Goal: Obtain resource: Obtain resource

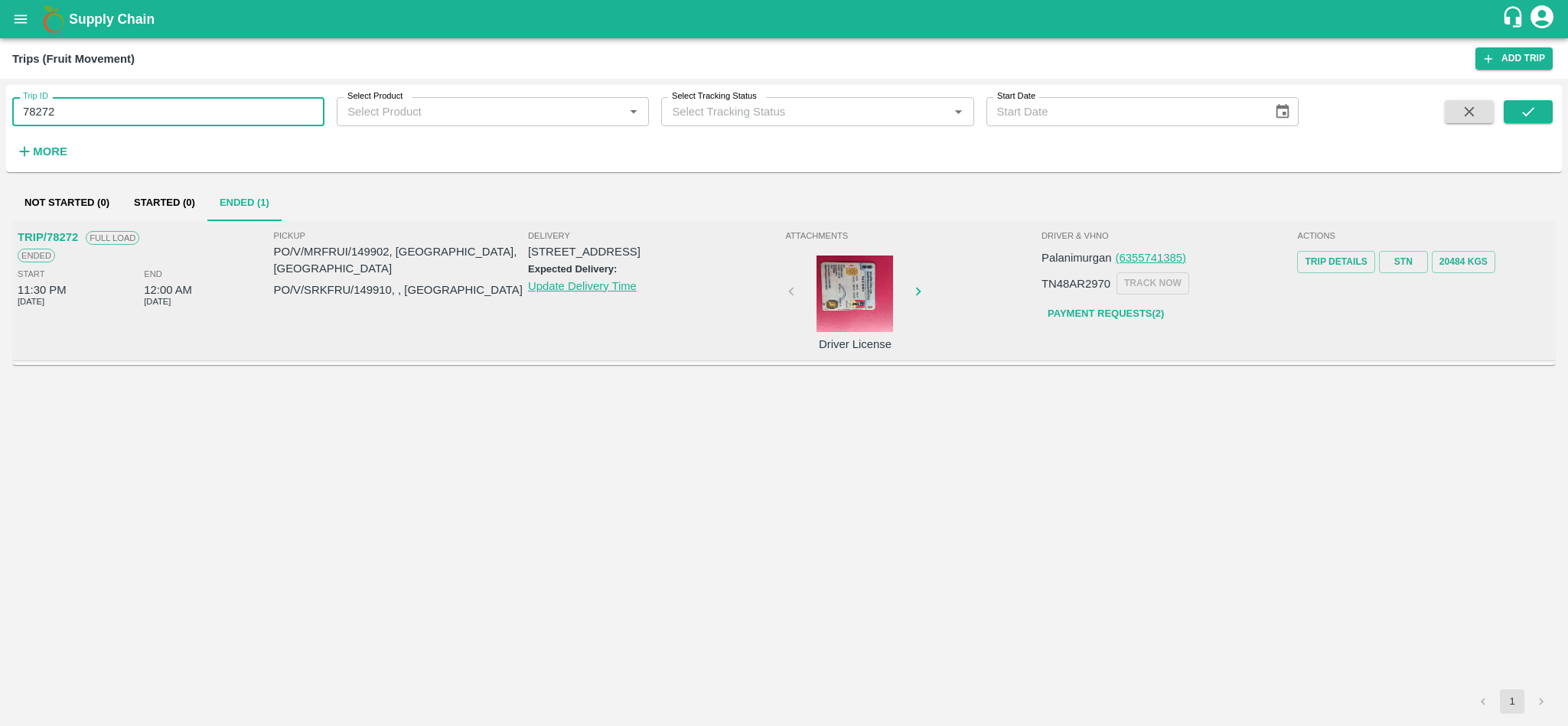
click at [156, 115] on input "78272" at bounding box center [168, 112] width 312 height 29
click at [19, 12] on icon "open drawer" at bounding box center [20, 19] width 17 height 17
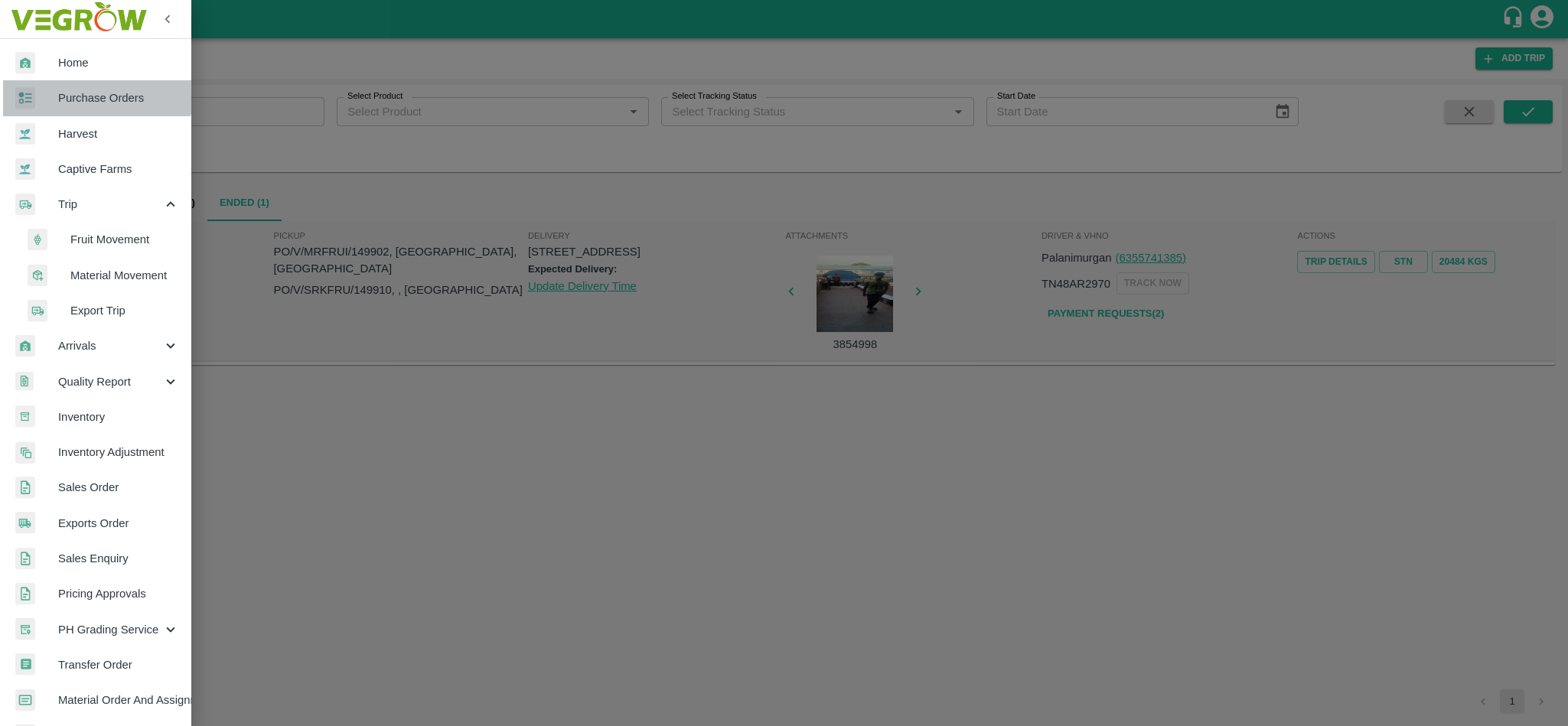
click at [95, 96] on span "Purchase Orders" at bounding box center [118, 98] width 120 height 17
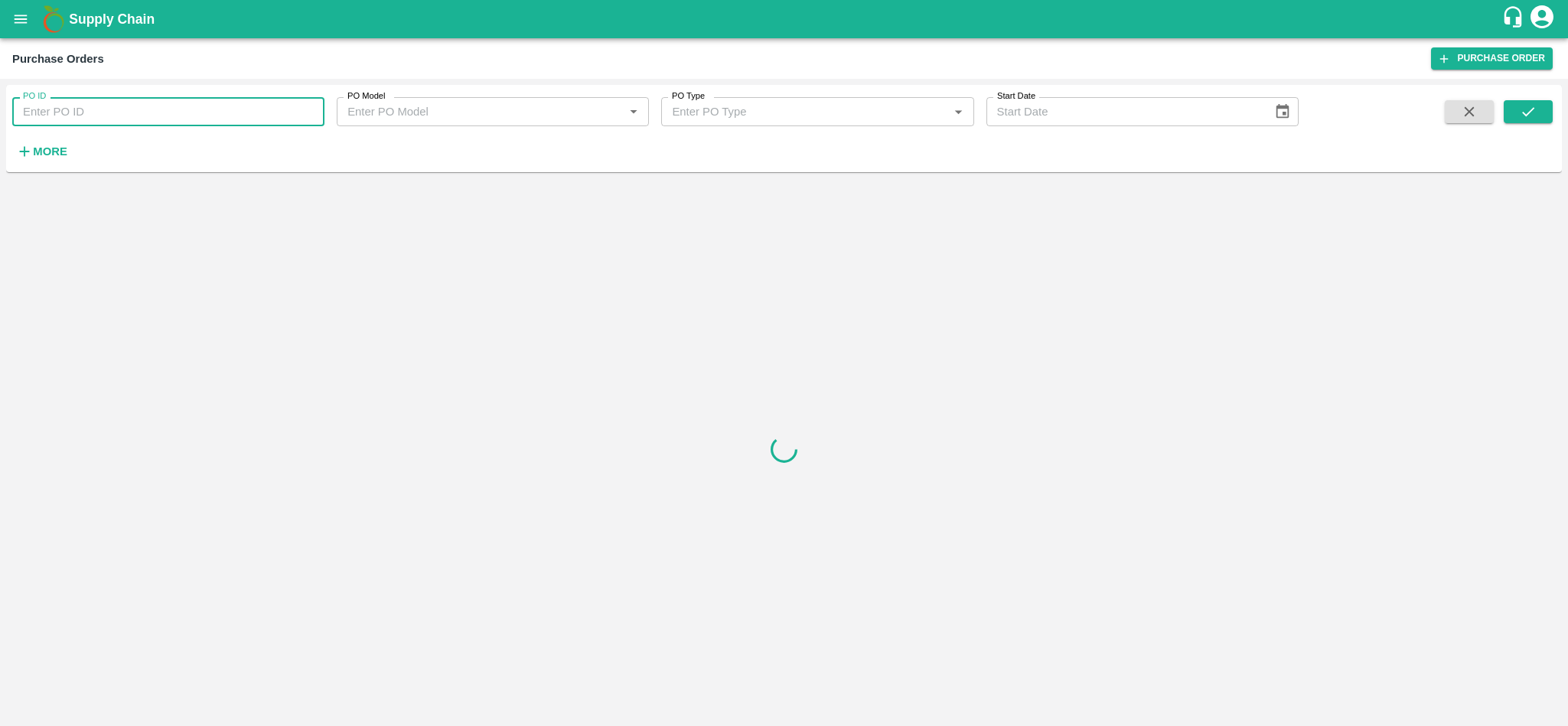
click at [174, 113] on input "PO ID" at bounding box center [168, 112] width 312 height 29
paste input "174645"
type input "174645"
click at [1536, 110] on button "submit" at bounding box center [1528, 112] width 49 height 23
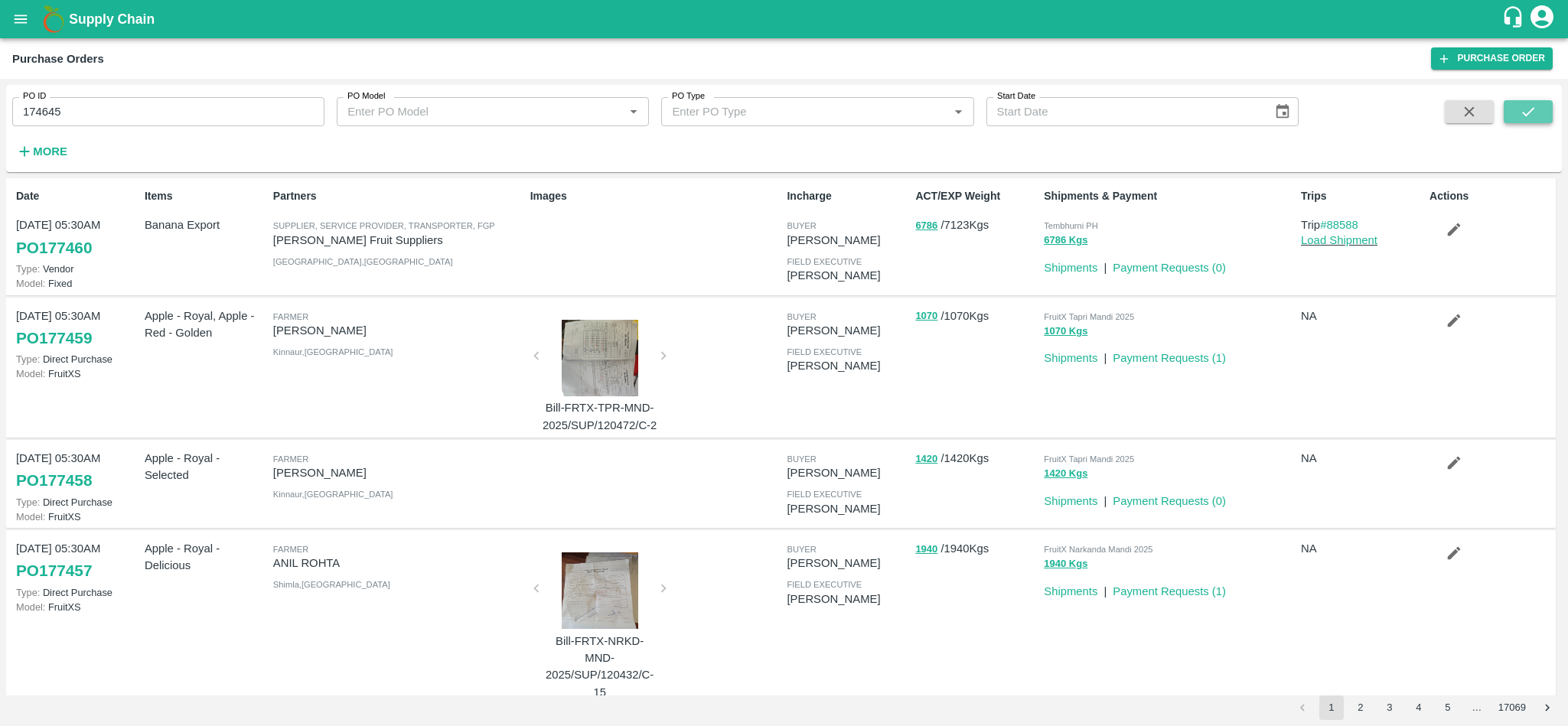
click at [1541, 120] on button "submit" at bounding box center [1528, 112] width 49 height 23
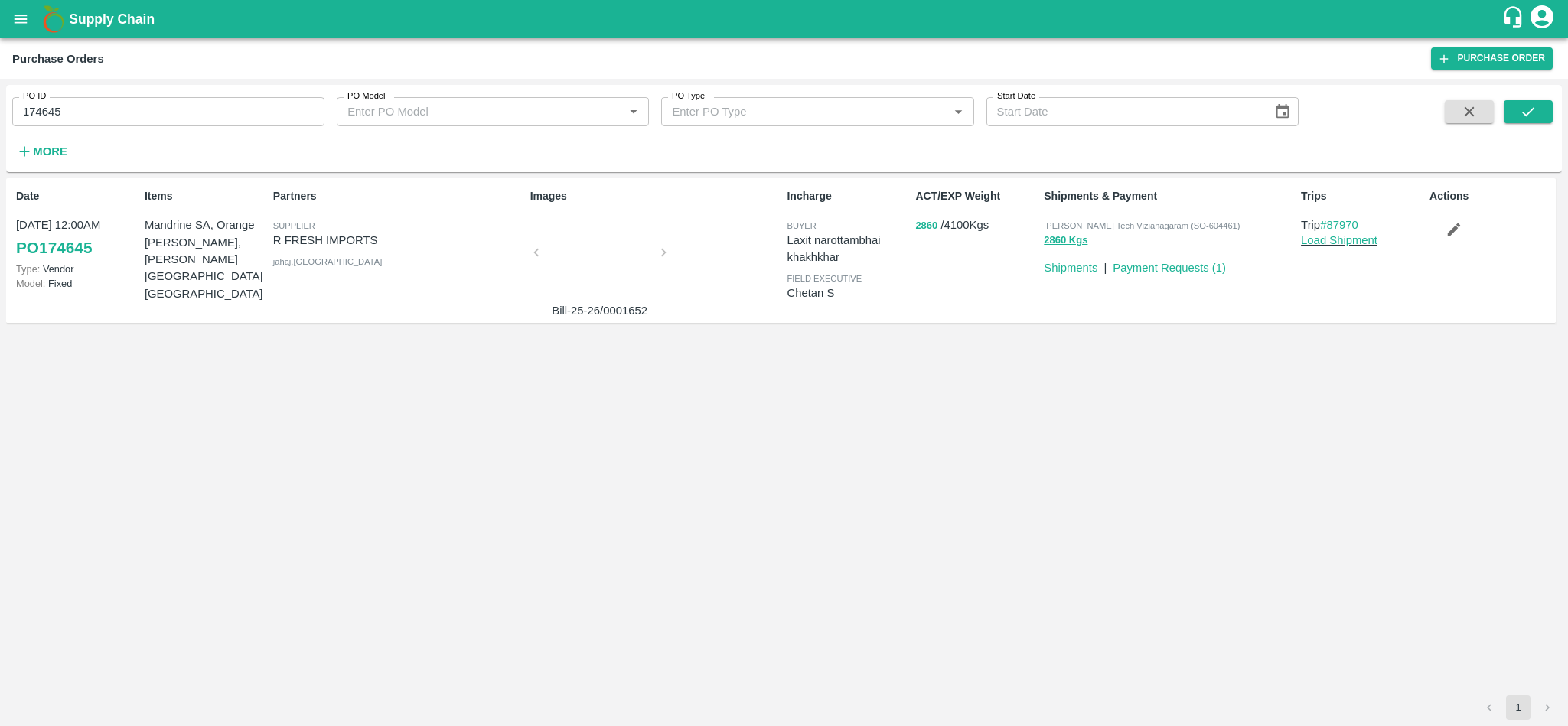
click at [159, 113] on input "174645" at bounding box center [168, 112] width 312 height 29
paste input "text"
click at [1524, 111] on icon "submit" at bounding box center [1527, 112] width 17 height 17
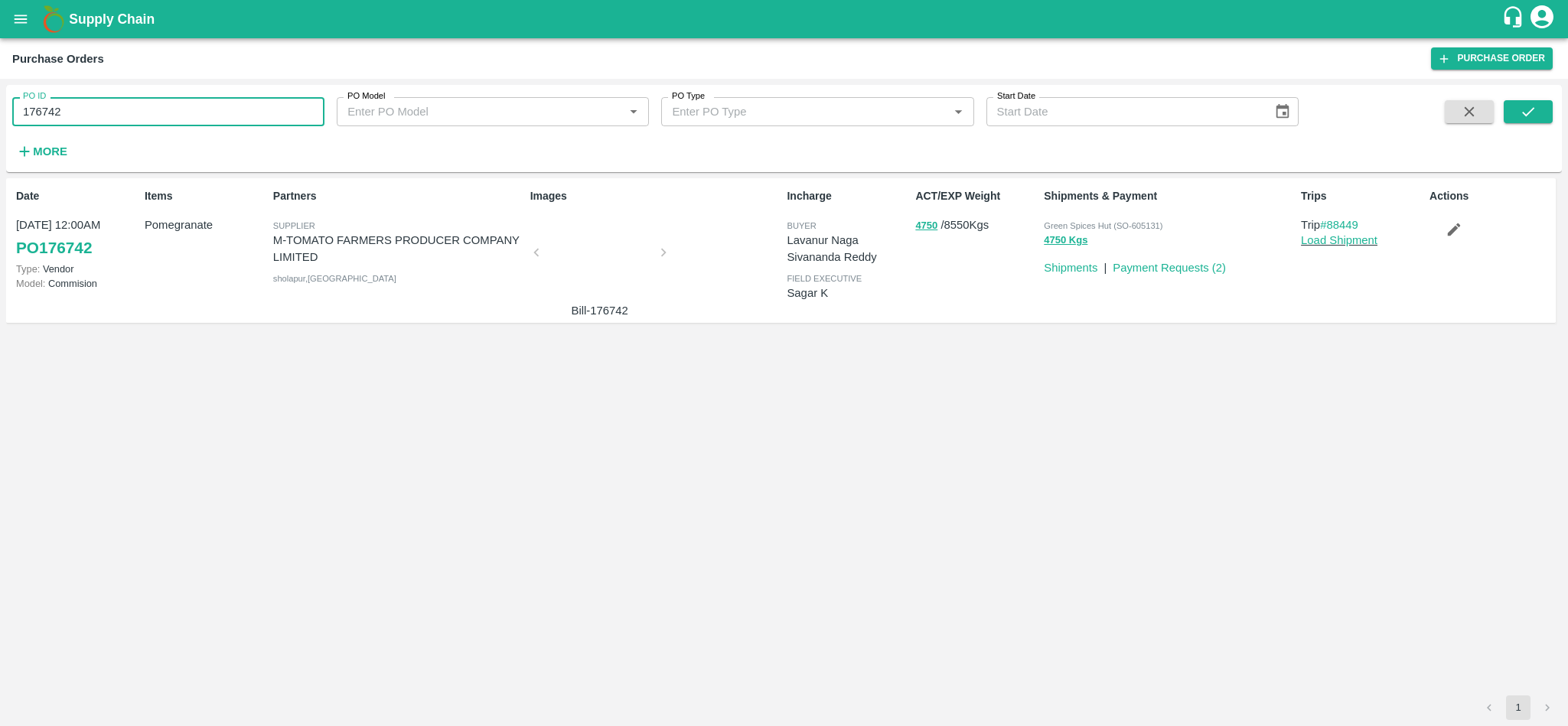
click at [134, 115] on input "176742" at bounding box center [168, 112] width 312 height 29
paste input "text"
click at [1533, 108] on icon "submit" at bounding box center [1527, 112] width 12 height 9
click at [237, 118] on input "176494" at bounding box center [168, 112] width 312 height 29
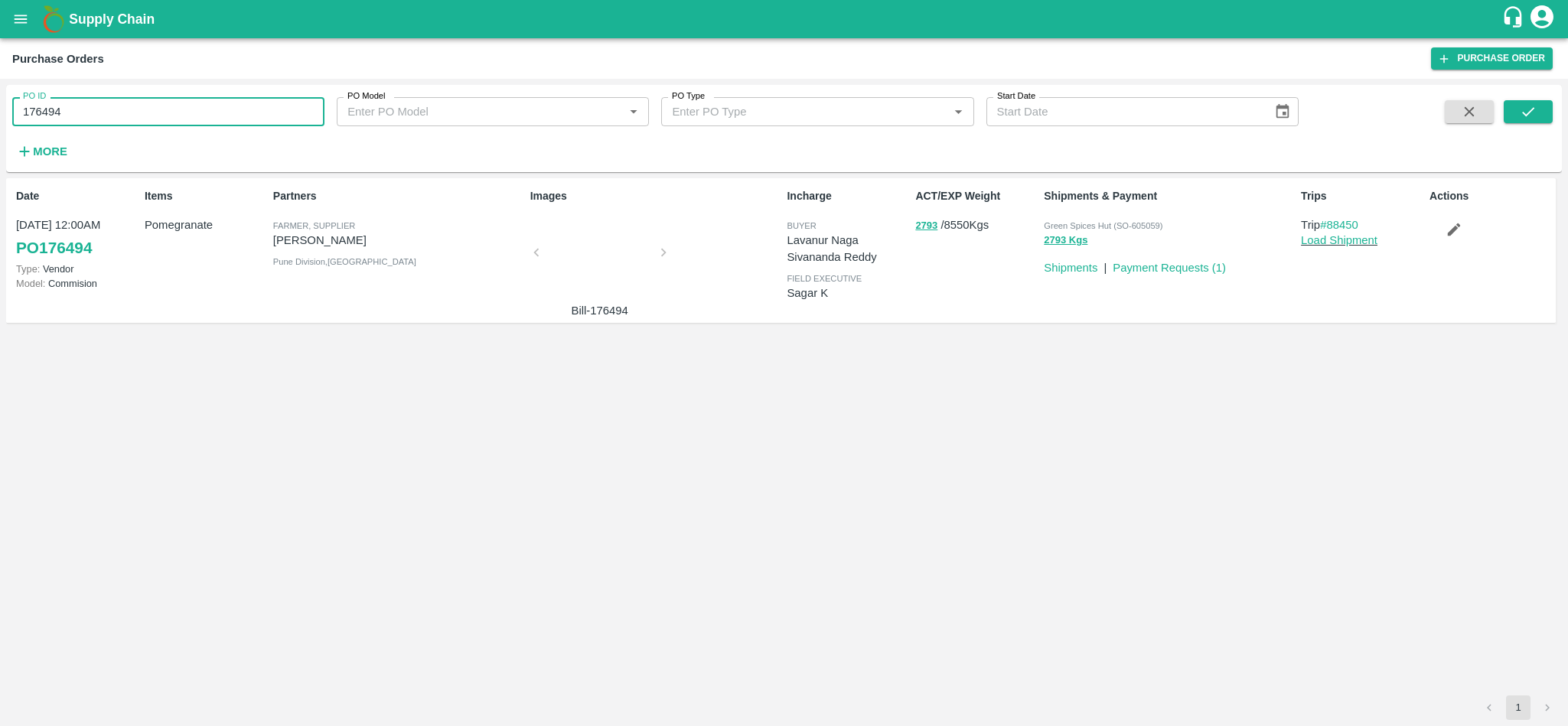
click at [237, 118] on input "176494" at bounding box center [168, 112] width 312 height 29
paste input "text"
click at [1531, 121] on button "submit" at bounding box center [1528, 112] width 49 height 23
click at [129, 104] on input "176110" at bounding box center [168, 112] width 312 height 29
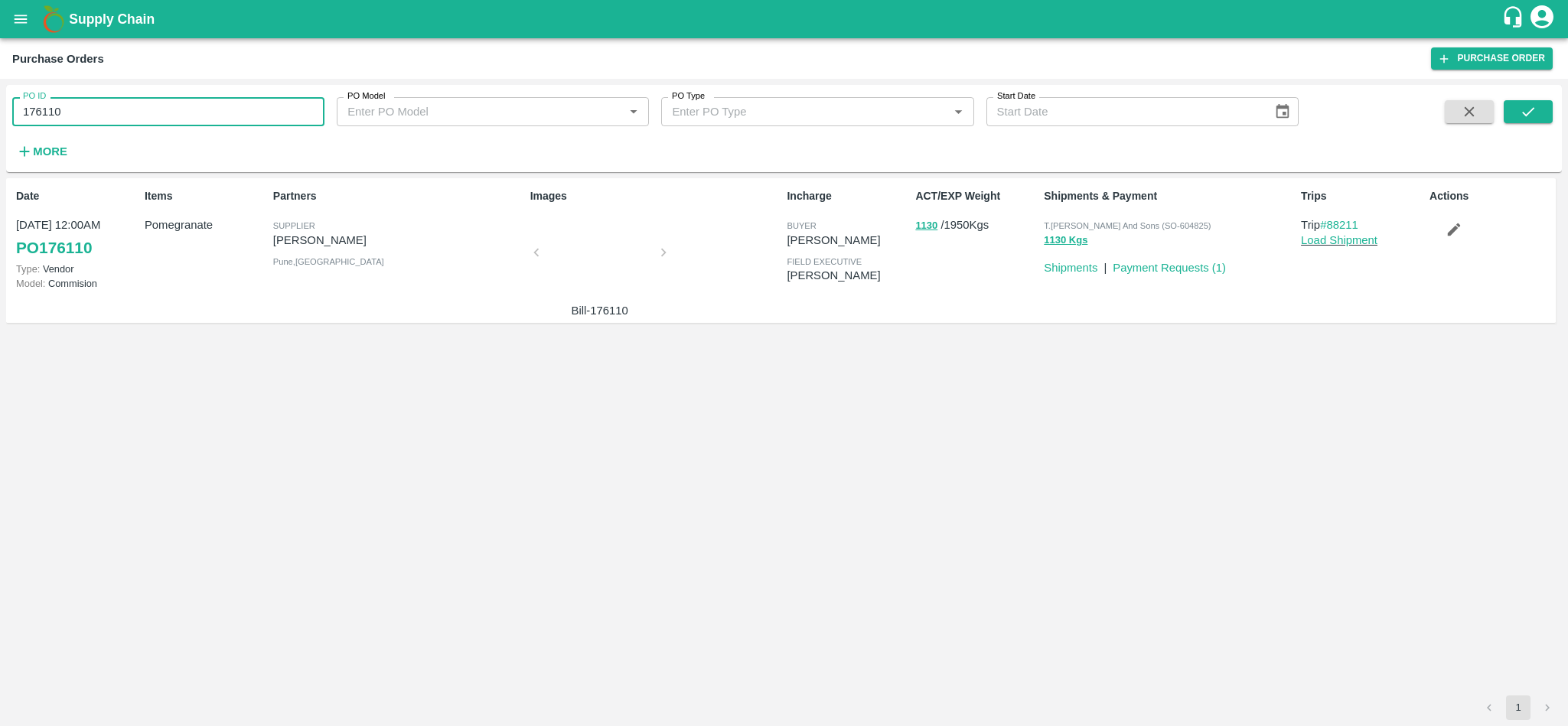
paste input "text"
type input "176150"
click at [1539, 104] on button "submit" at bounding box center [1528, 112] width 49 height 23
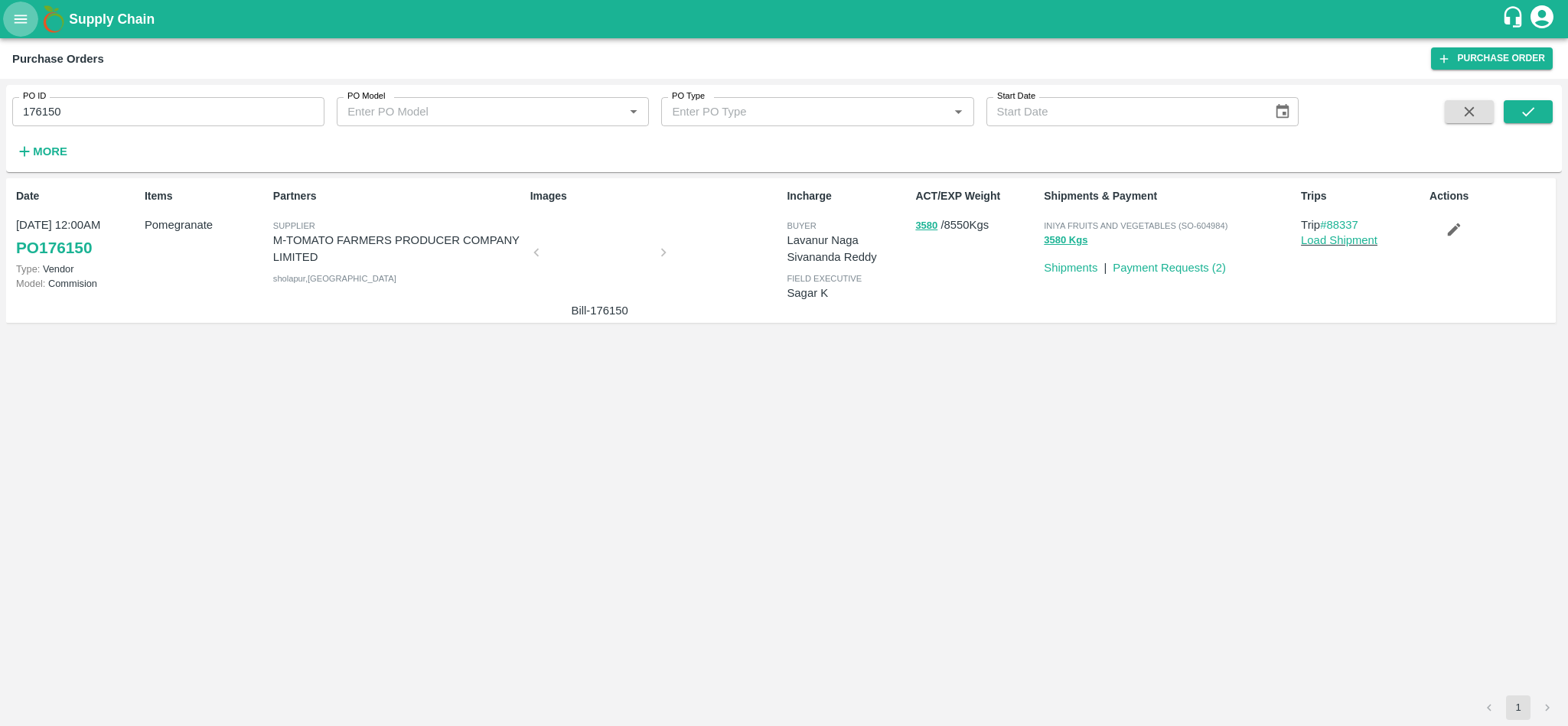
click at [20, 28] on icon "open drawer" at bounding box center [20, 19] width 17 height 17
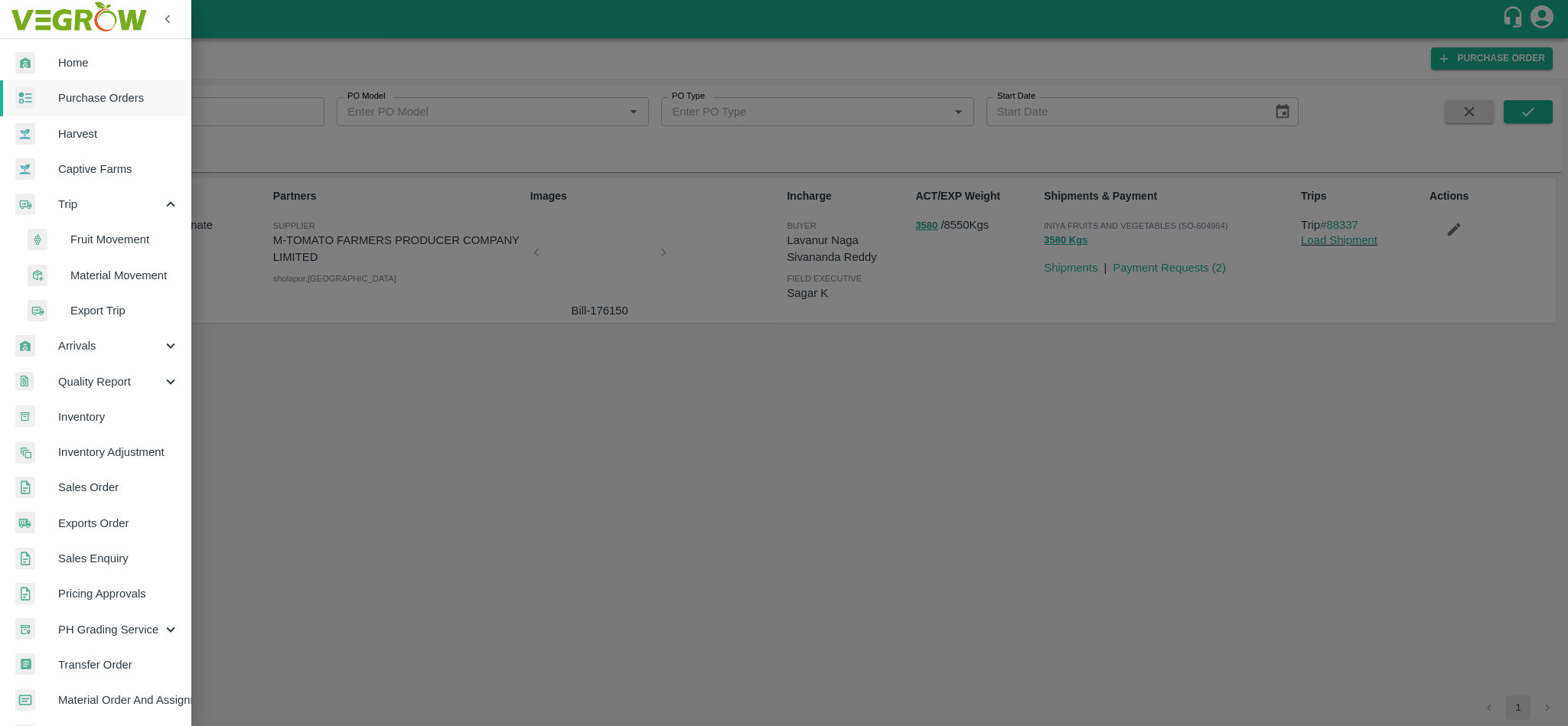
click at [96, 244] on span "Fruit Movement" at bounding box center [124, 239] width 108 height 17
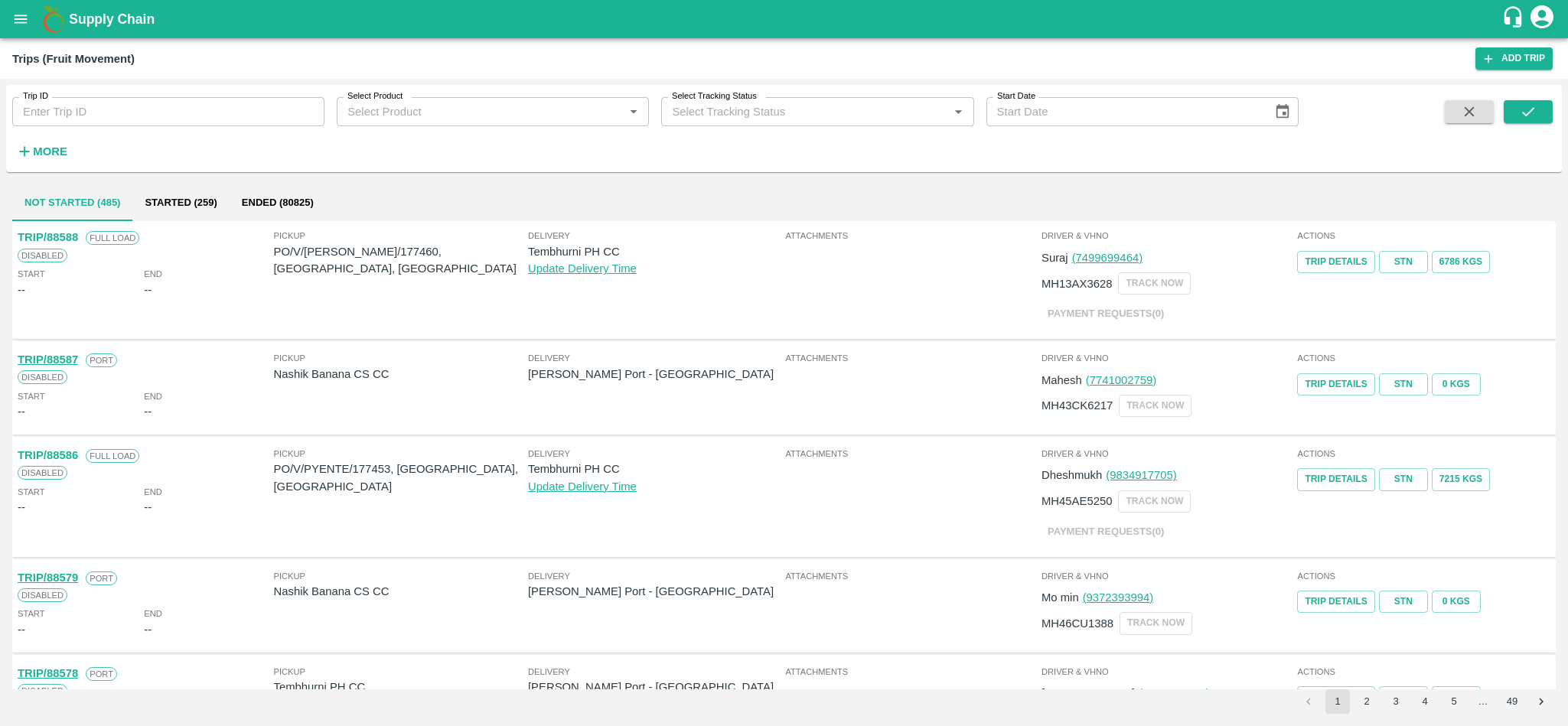
click at [127, 116] on input "Trip ID" at bounding box center [168, 112] width 312 height 29
paste input "88544"
type input "88544"
click at [1525, 115] on icon "submit" at bounding box center [1527, 112] width 12 height 9
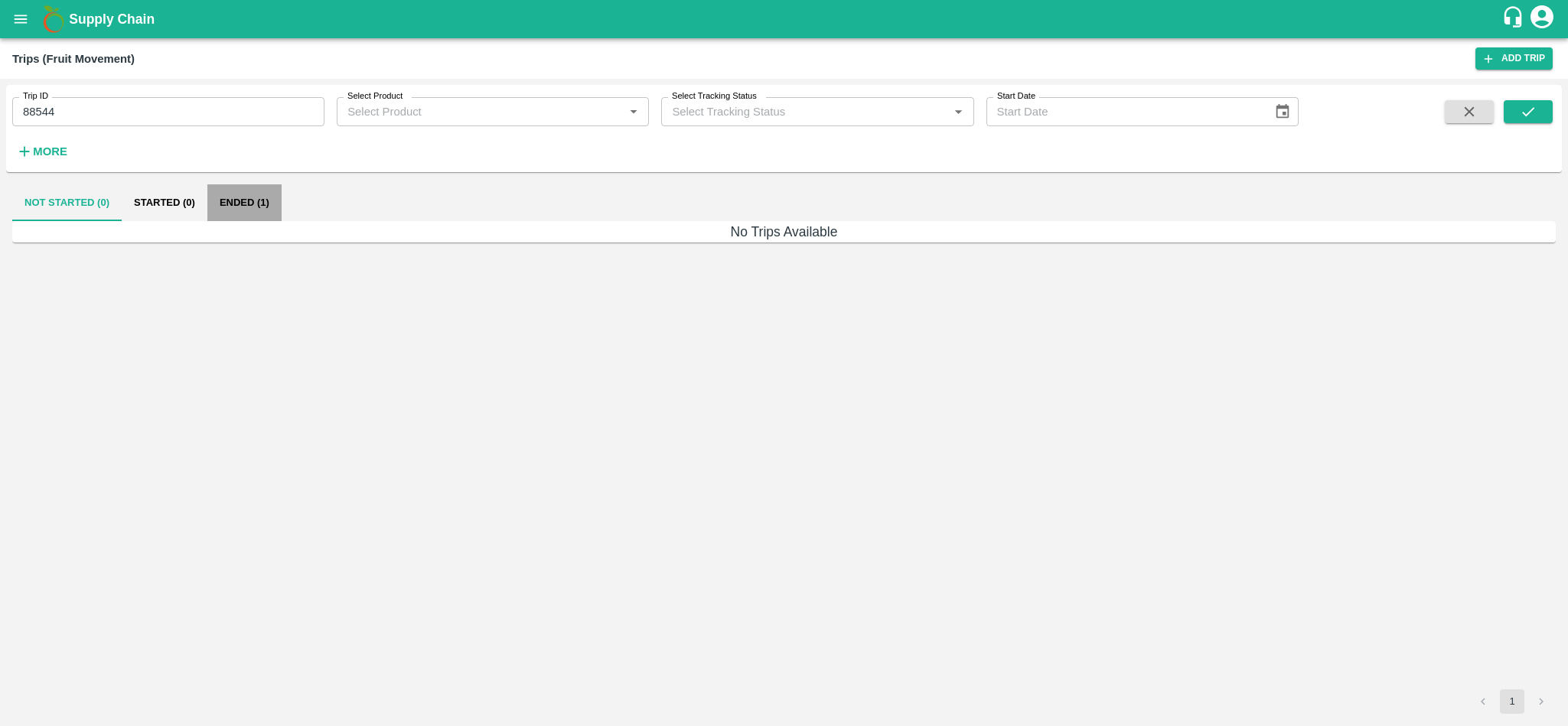
click at [230, 197] on button "Ended (1)" at bounding box center [244, 202] width 74 height 37
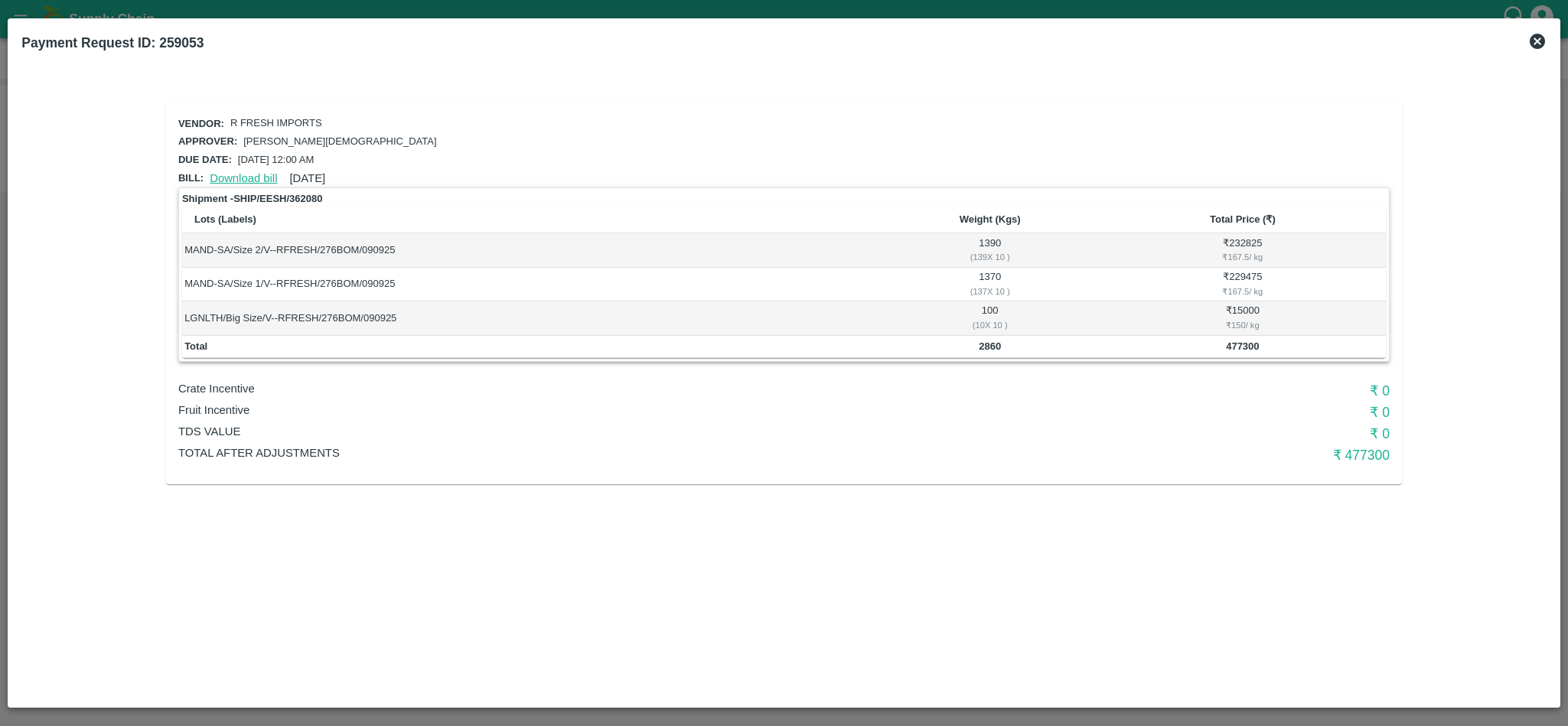
click at [237, 172] on link "Download bill" at bounding box center [243, 177] width 68 height 12
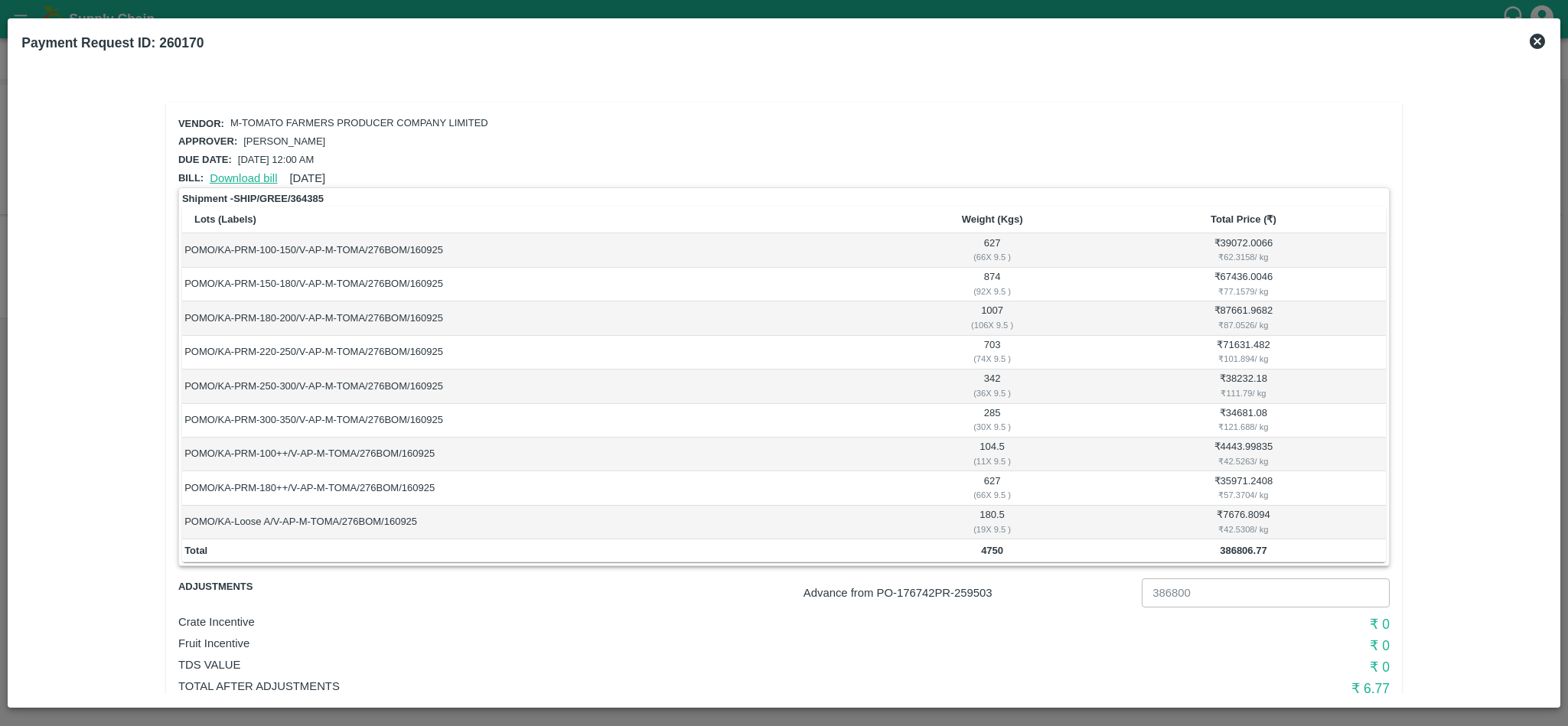
click at [253, 172] on link "Download bill" at bounding box center [243, 177] width 68 height 12
click at [182, 35] on b "Payment Request ID: 260170" at bounding box center [112, 42] width 182 height 15
copy b "260170"
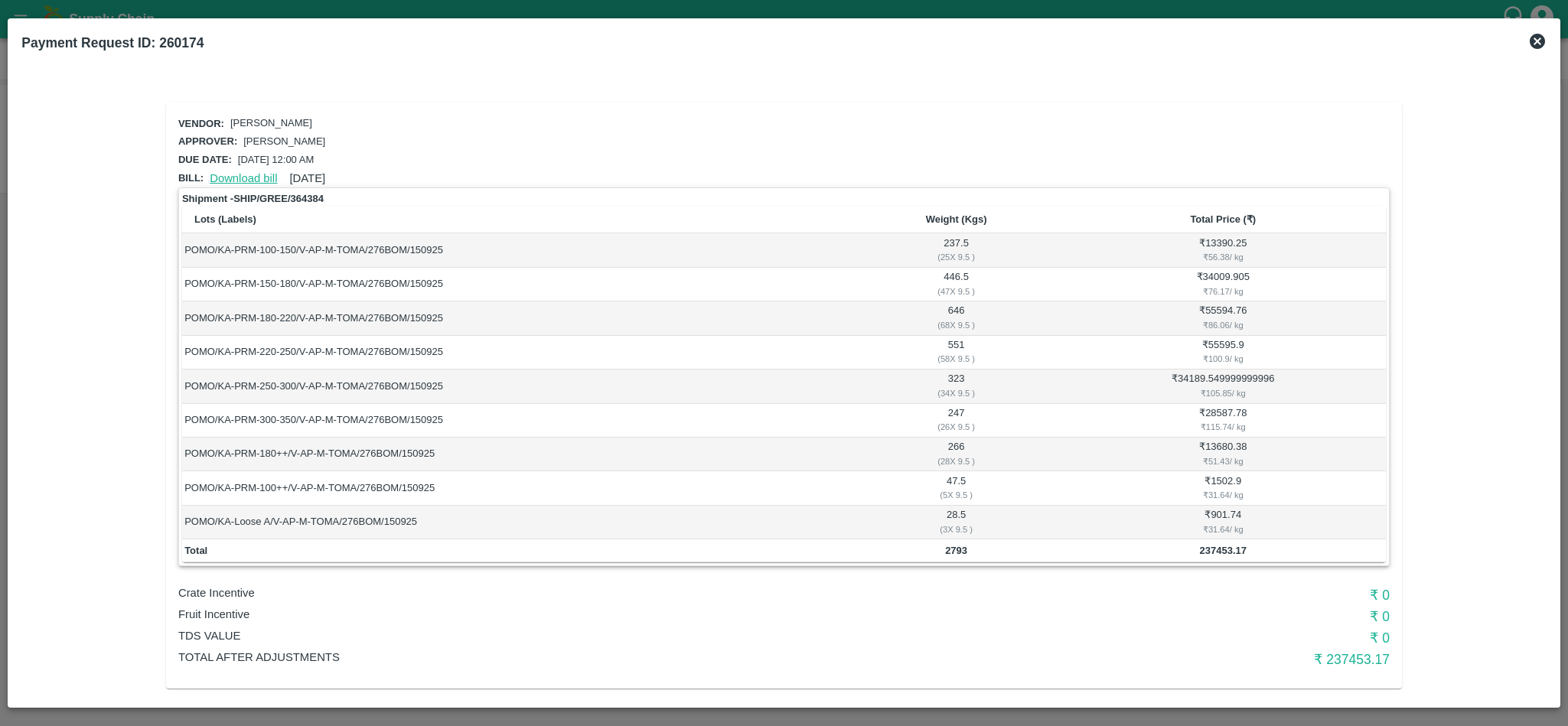
click at [246, 175] on link "Download bill" at bounding box center [243, 177] width 68 height 12
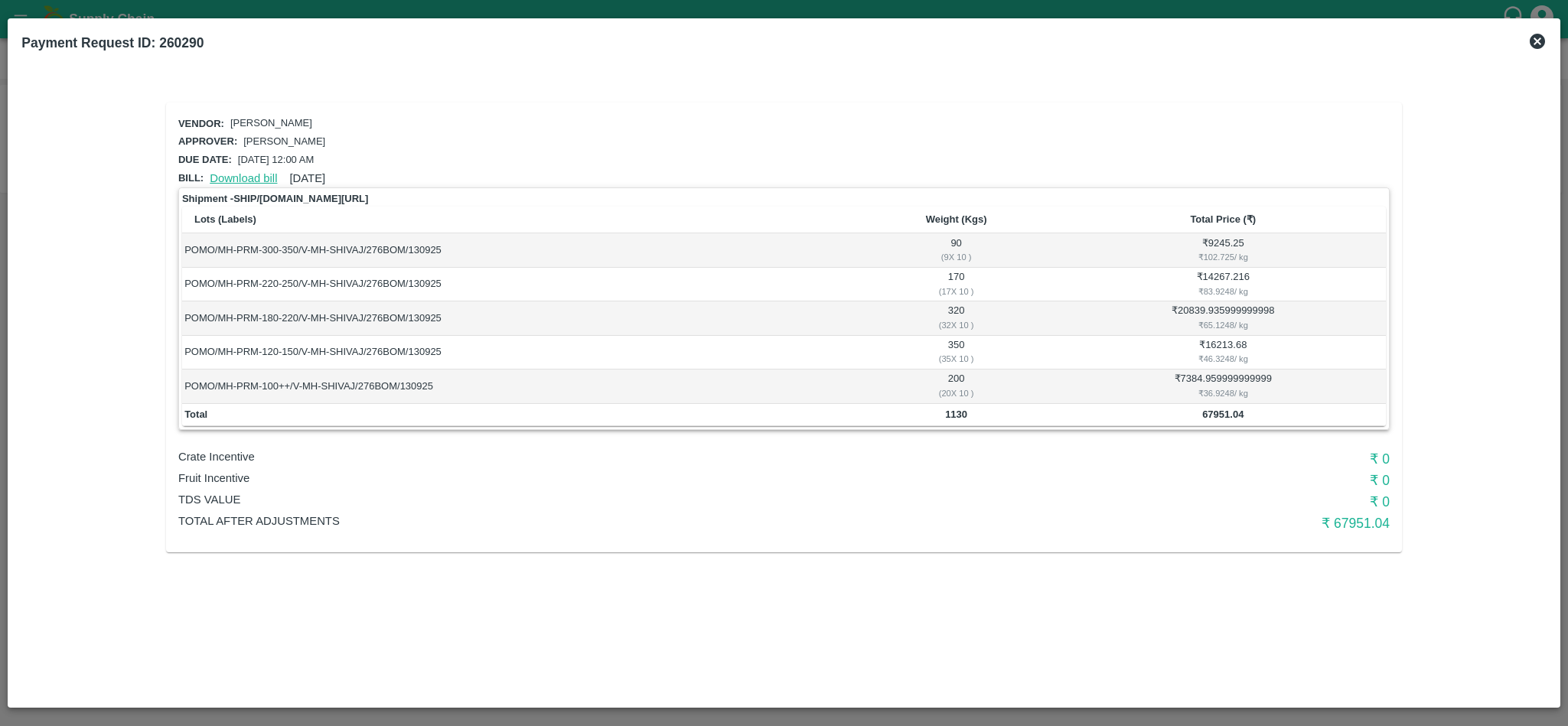
click at [239, 172] on link "Download bill" at bounding box center [243, 177] width 68 height 12
click at [246, 172] on link "Download bill" at bounding box center [243, 177] width 68 height 12
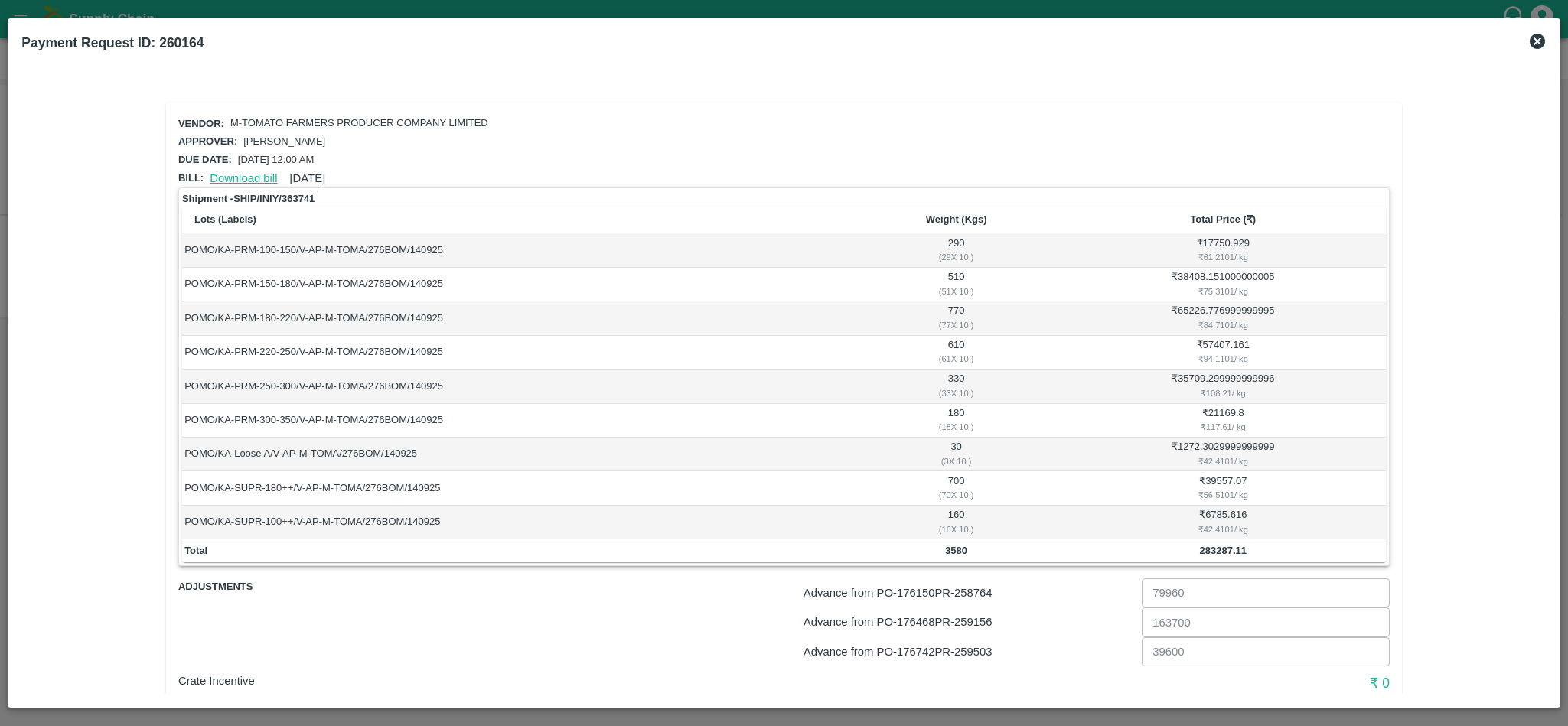
click at [226, 172] on link "Download bill" at bounding box center [243, 177] width 68 height 12
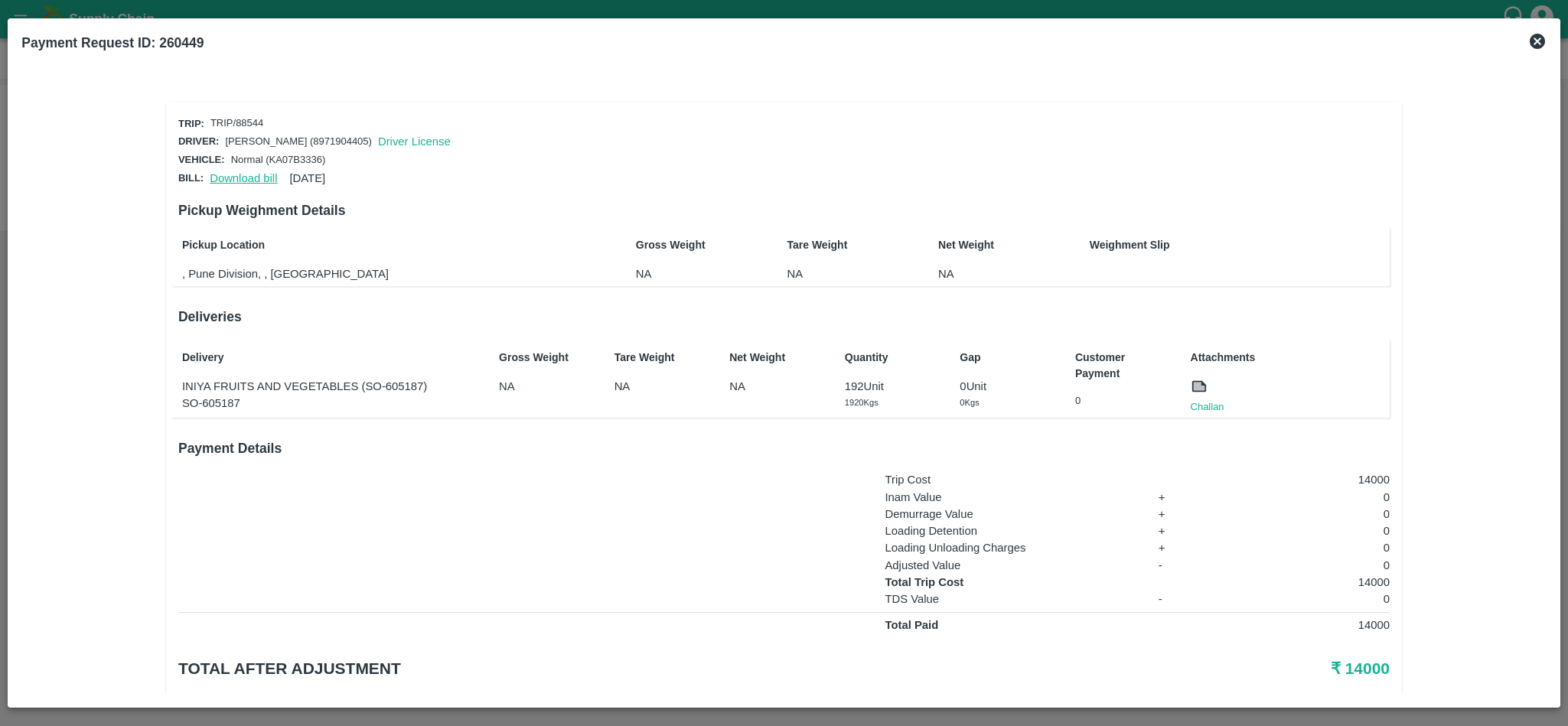
click at [247, 172] on link "Download bill" at bounding box center [243, 177] width 68 height 12
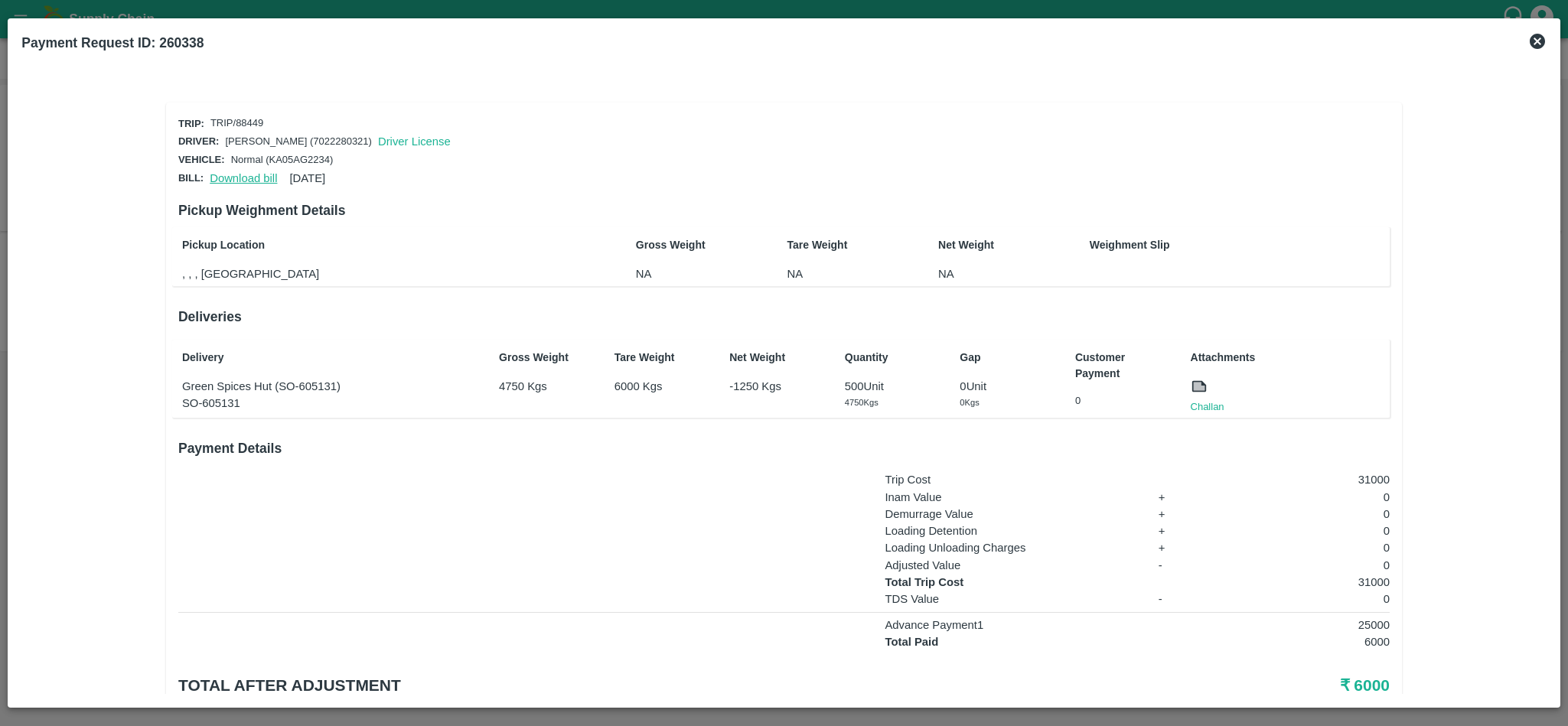
click at [235, 172] on link "Download bill" at bounding box center [243, 177] width 68 height 12
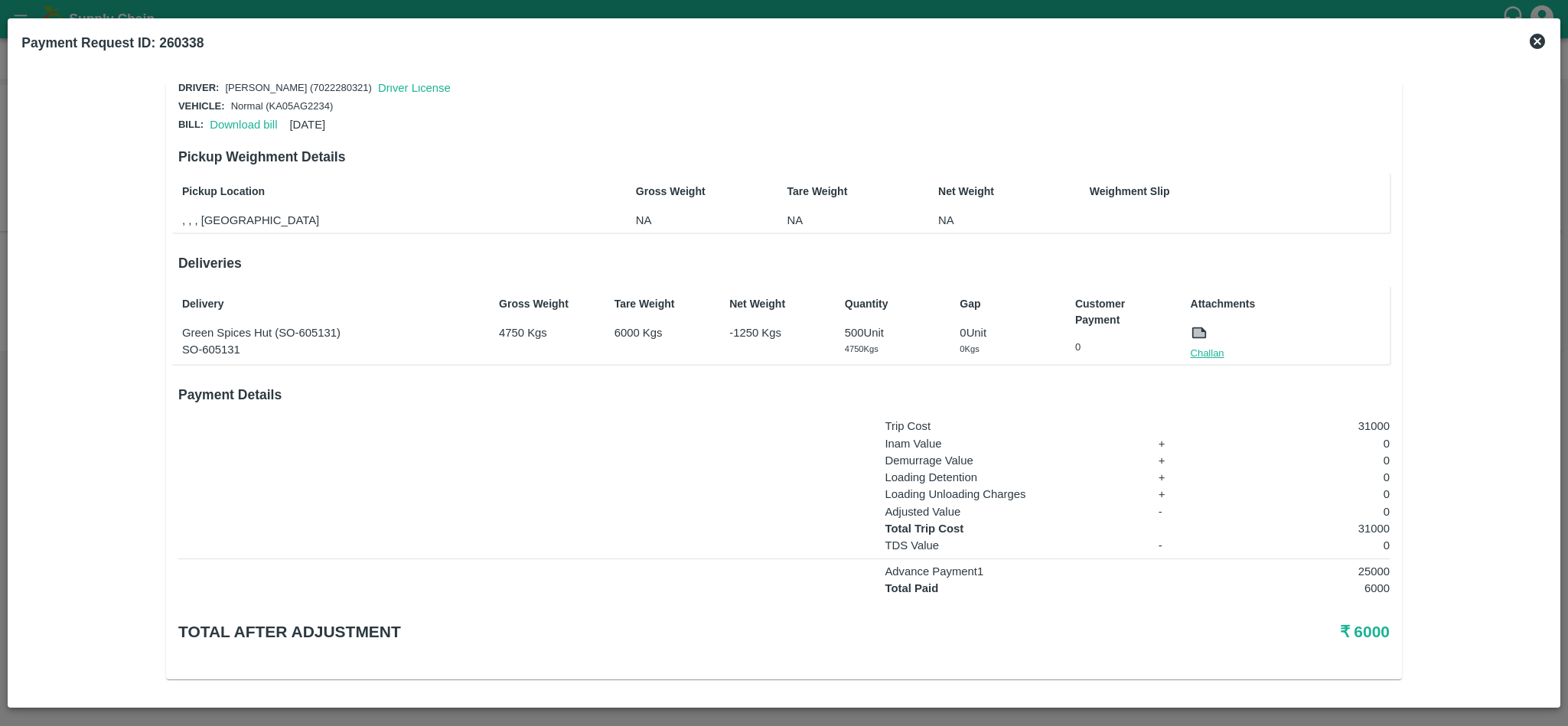
click at [1208, 349] on link "Challan" at bounding box center [1207, 353] width 33 height 15
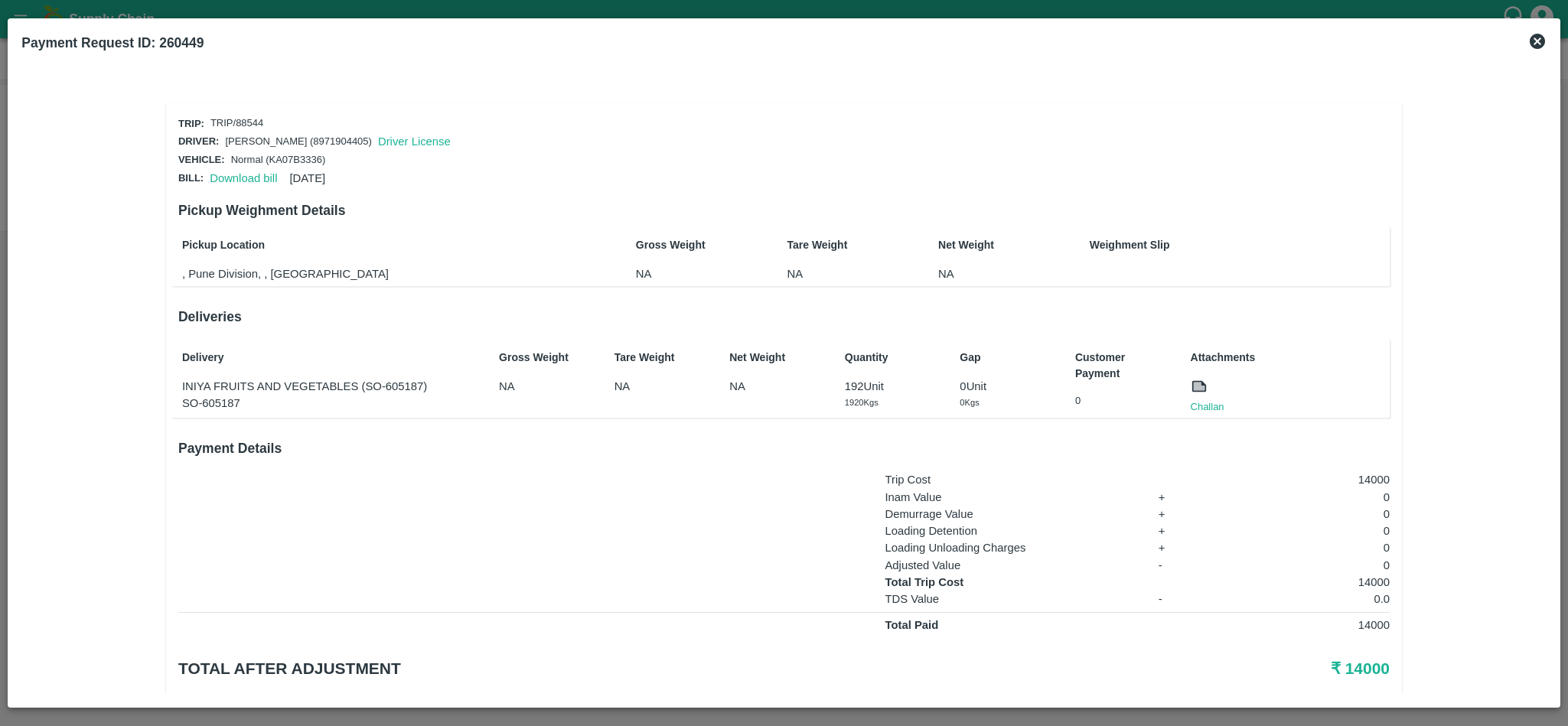
scroll to position [37, 0]
